Goal: Transaction & Acquisition: Purchase product/service

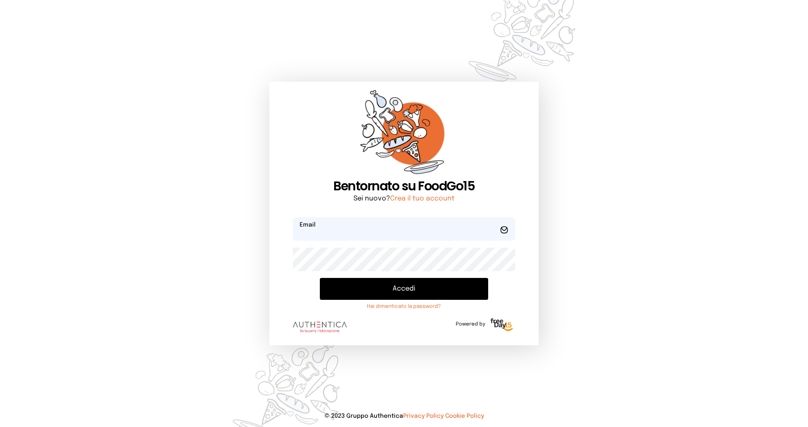
type input "**********"
click at [383, 291] on button "Accedi" at bounding box center [404, 289] width 168 height 22
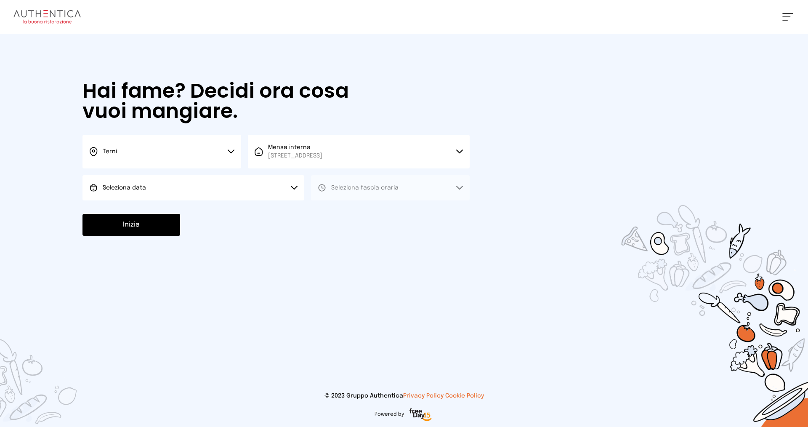
click at [218, 185] on button "Seleziona data" at bounding box center [193, 187] width 222 height 25
click at [215, 210] on li "[DATE], [DATE]" at bounding box center [193, 211] width 222 height 22
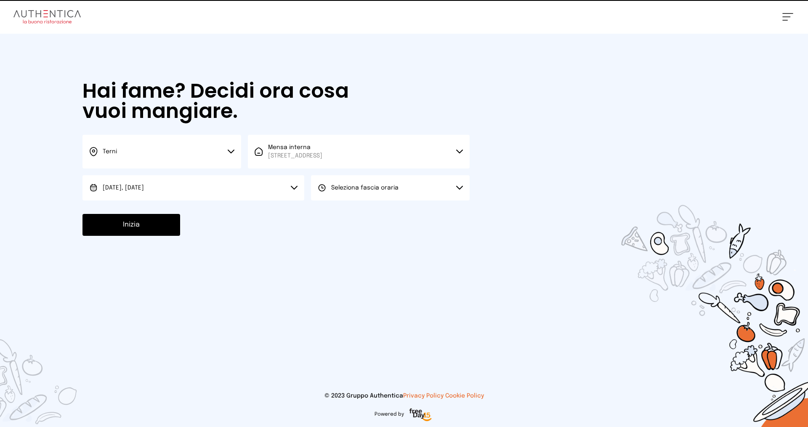
click at [376, 192] on button "Seleziona fascia oraria" at bounding box center [390, 187] width 159 height 25
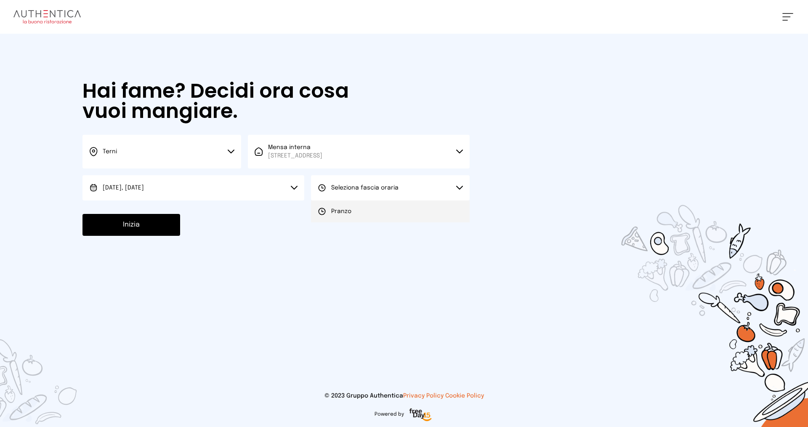
click at [376, 210] on li "Pranzo" at bounding box center [390, 211] width 159 height 22
click at [147, 219] on button "Inizia" at bounding box center [131, 225] width 98 height 22
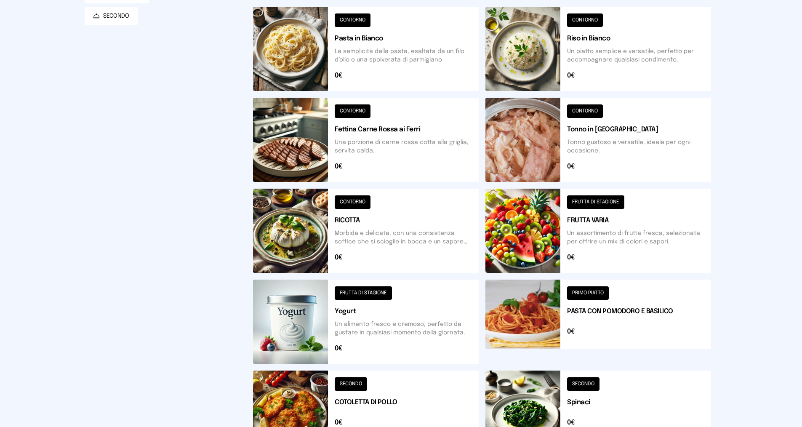
scroll to position [261, 0]
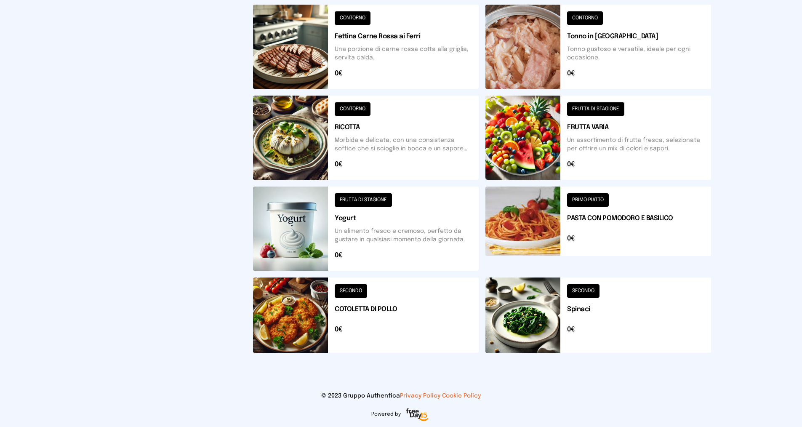
click at [610, 306] on button at bounding box center [598, 314] width 226 height 75
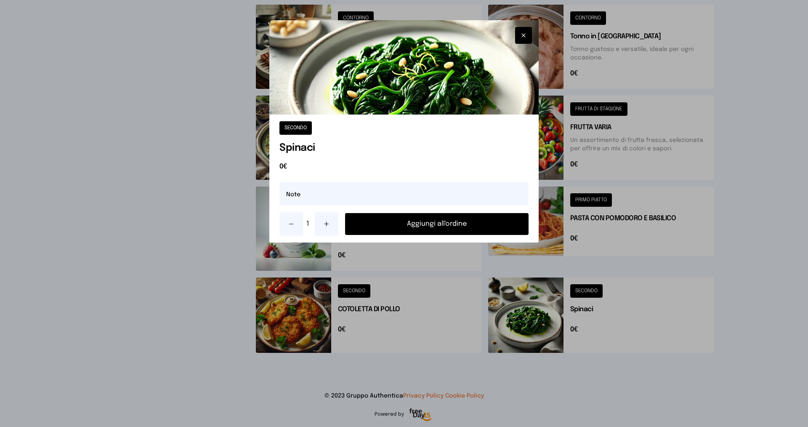
click at [464, 230] on button "Aggiungi all'ordine" at bounding box center [436, 224] width 183 height 22
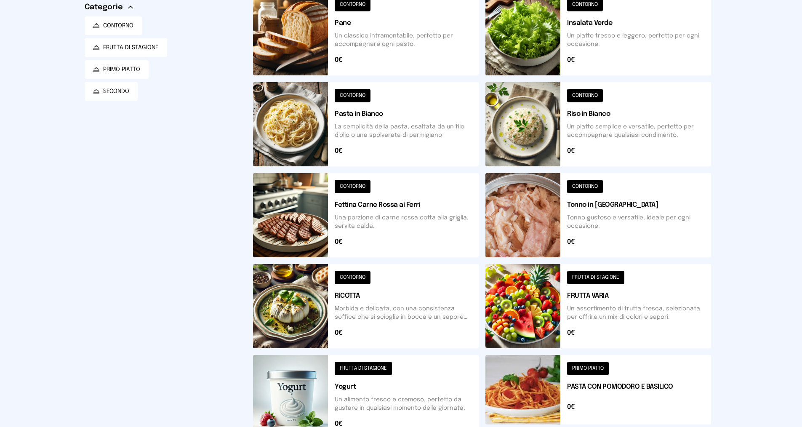
scroll to position [51, 0]
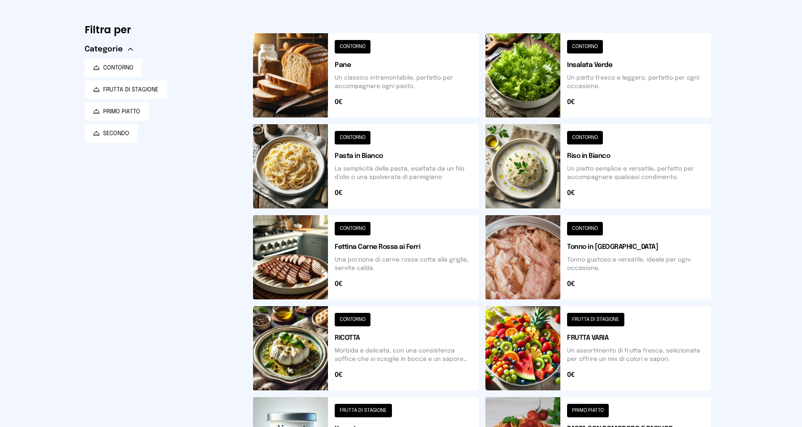
click at [590, 152] on button at bounding box center [598, 166] width 226 height 84
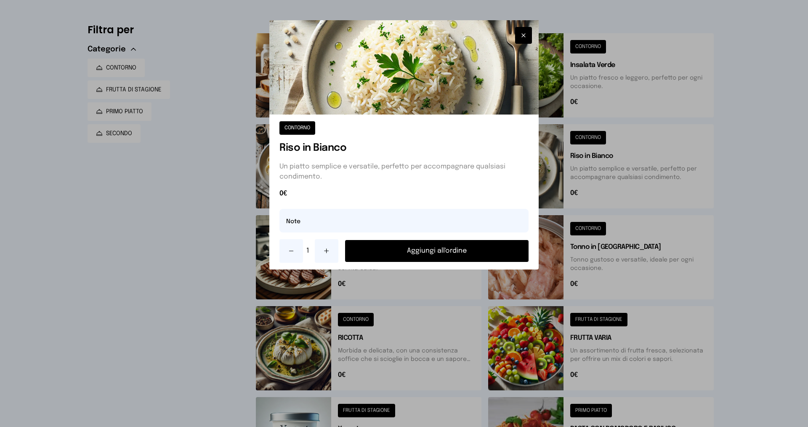
click at [425, 252] on button "Aggiungi all'ordine" at bounding box center [436, 251] width 183 height 22
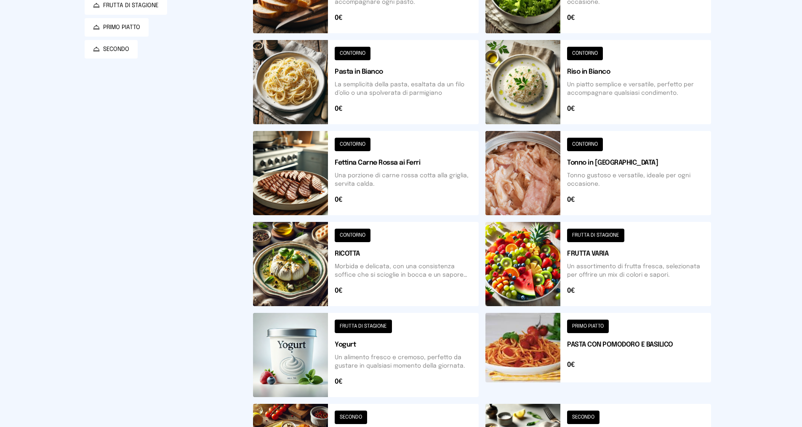
scroll to position [261, 0]
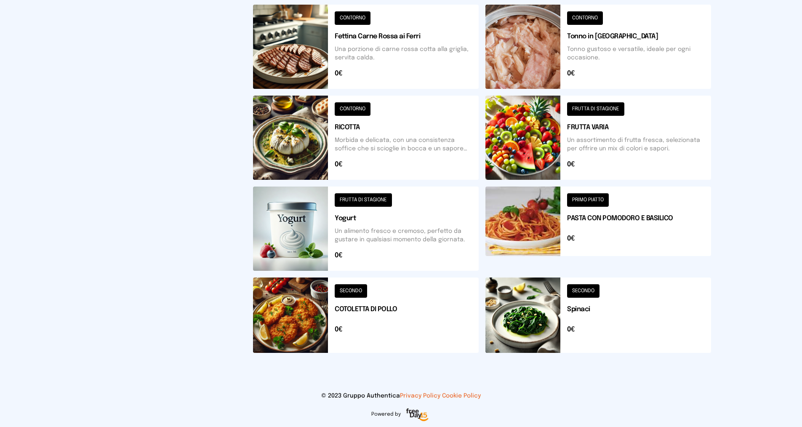
click at [383, 300] on button at bounding box center [366, 314] width 226 height 75
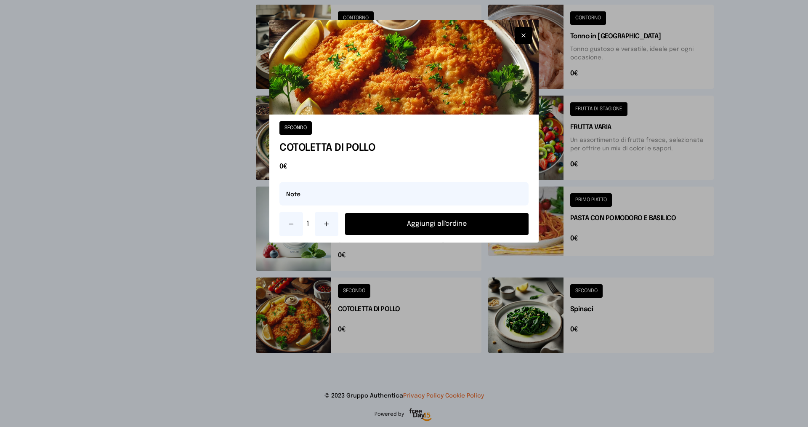
click at [432, 222] on button "Aggiungi all'ordine" at bounding box center [436, 224] width 183 height 22
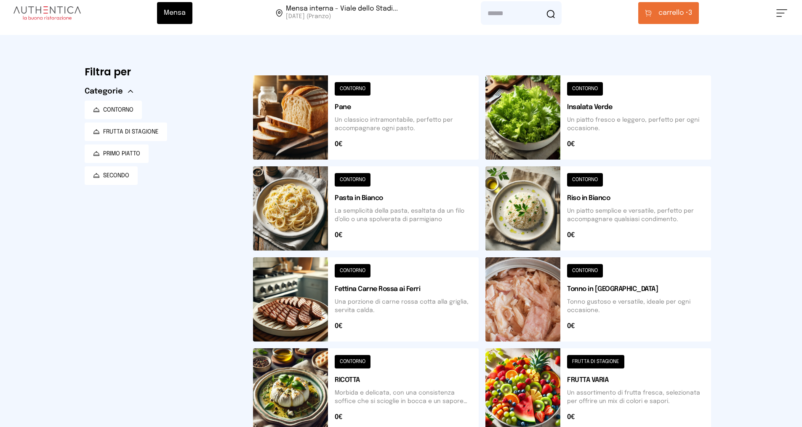
scroll to position [0, 0]
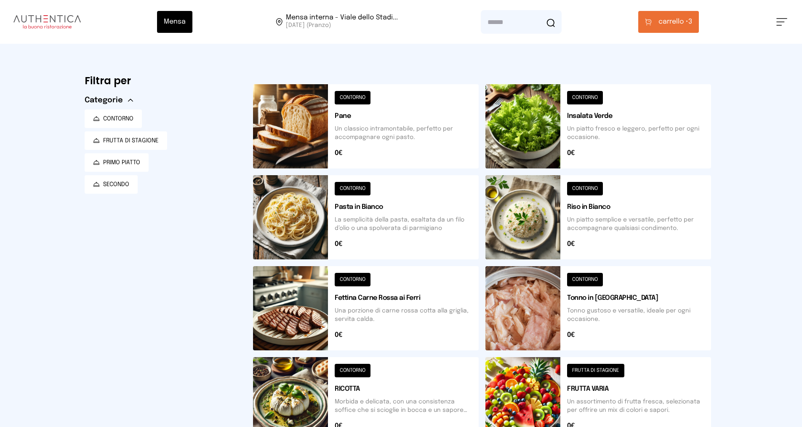
click at [667, 32] on button "carrello • 3" at bounding box center [668, 22] width 61 height 22
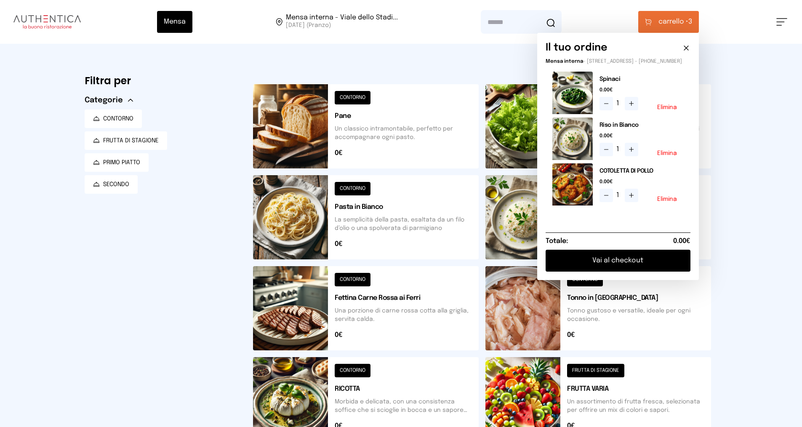
click at [635, 266] on button "Vai al checkout" at bounding box center [617, 261] width 145 height 22
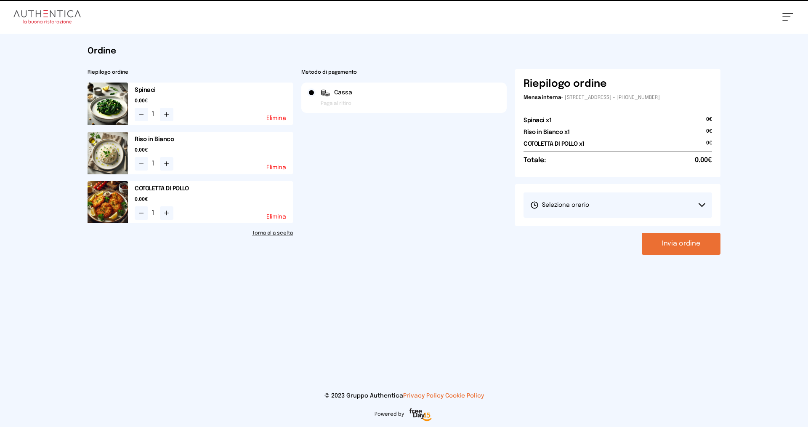
click at [611, 215] on button "Seleziona orario" at bounding box center [618, 204] width 189 height 25
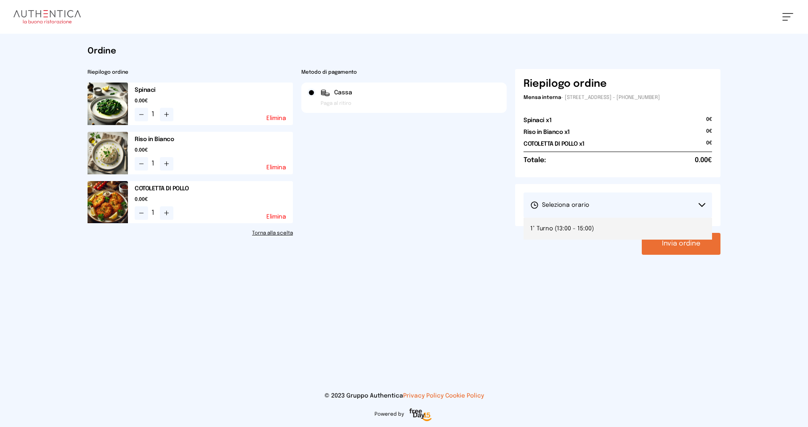
click at [609, 225] on li "1° Turno (13:00 - 15:00)" at bounding box center [618, 229] width 189 height 22
click at [677, 245] on button "Invia ordine" at bounding box center [681, 244] width 79 height 22
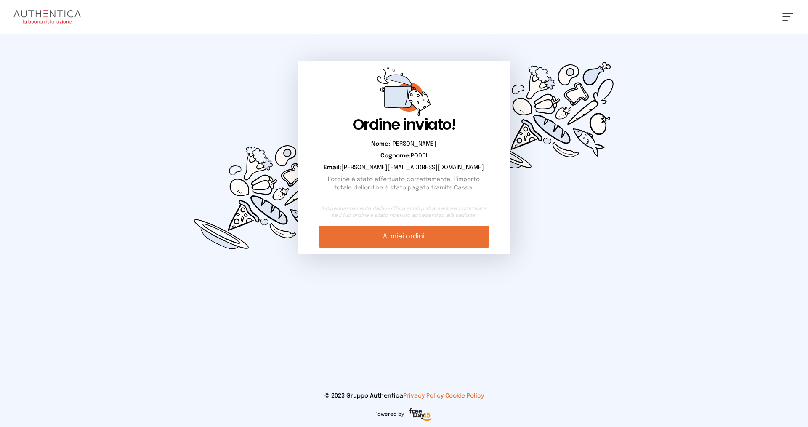
click at [430, 238] on link "Ai miei ordini" at bounding box center [404, 237] width 170 height 22
